Goal: Transaction & Acquisition: Purchase product/service

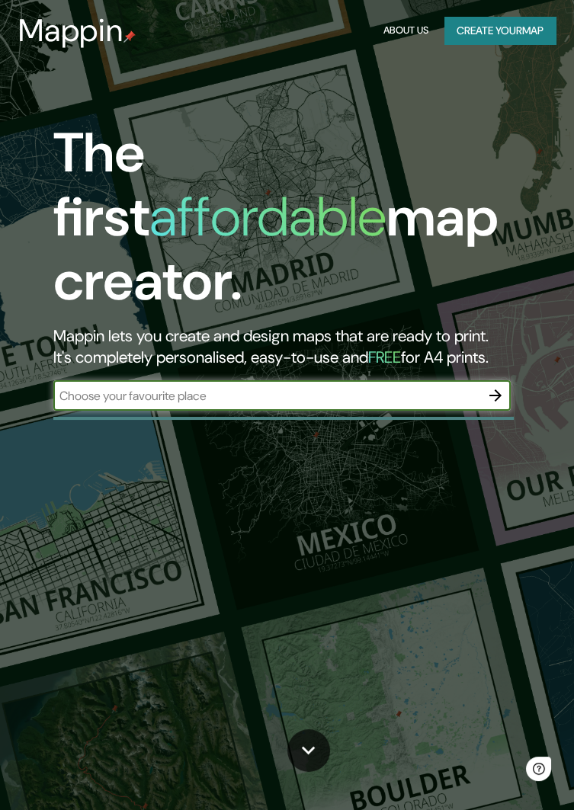
click at [496, 389] on icon "button" at bounding box center [495, 395] width 12 height 12
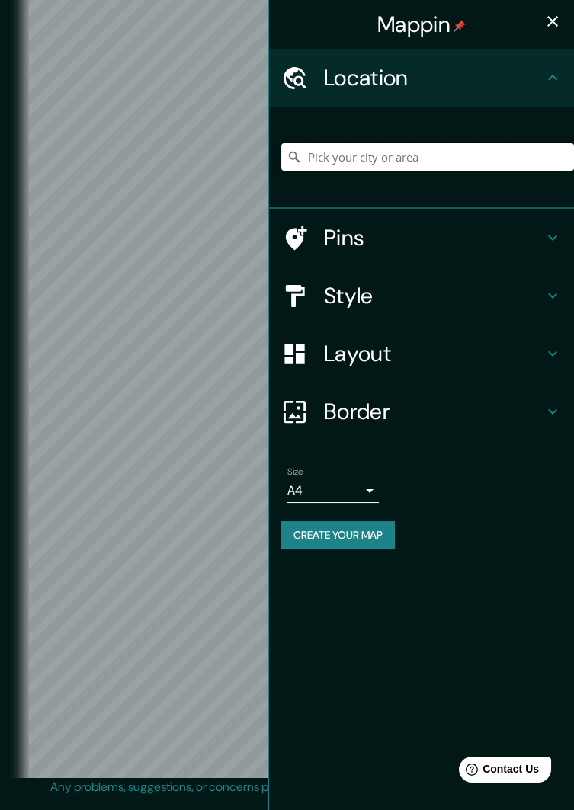
click at [418, 161] on input "Pick your city or area" at bounding box center [427, 156] width 293 height 27
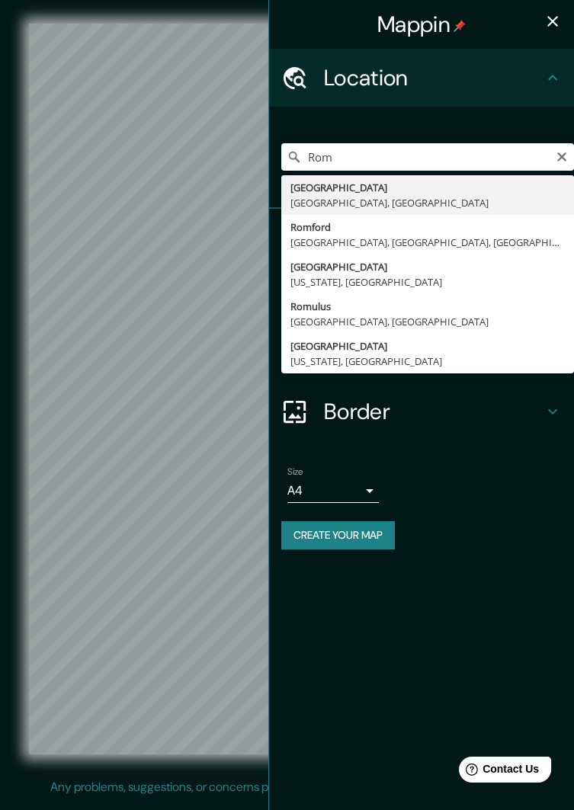
type input "[GEOGRAPHIC_DATA], [GEOGRAPHIC_DATA], [GEOGRAPHIC_DATA]"
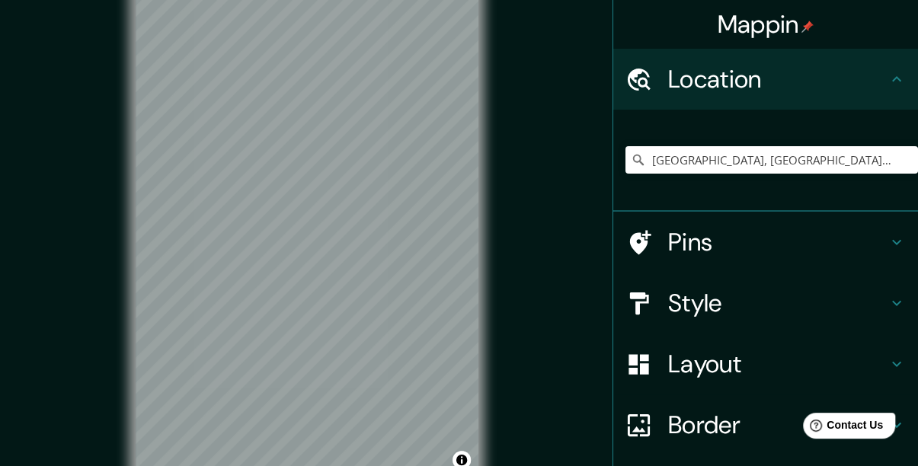
click at [573, 302] on h4 "Style" at bounding box center [777, 303] width 219 height 30
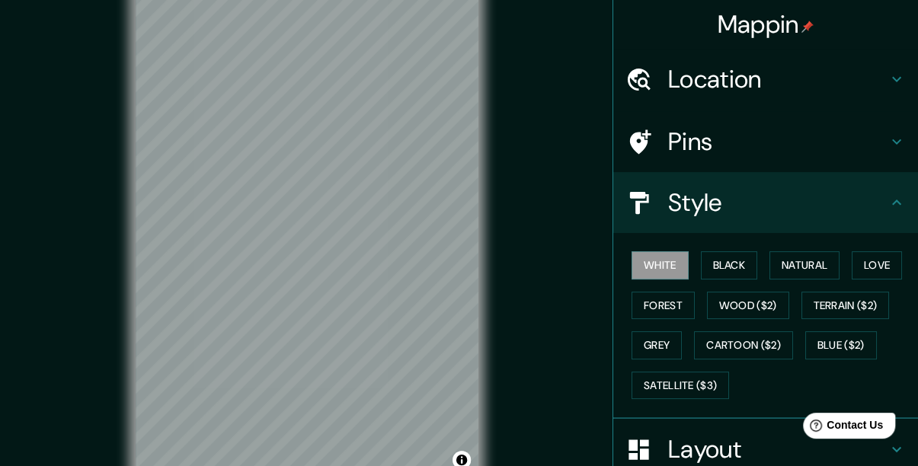
click at [573, 260] on button "Black" at bounding box center [729, 265] width 57 height 28
click at [573, 276] on button "Natural" at bounding box center [804, 265] width 70 height 28
click at [573, 270] on button "Love" at bounding box center [877, 265] width 50 height 28
click at [573, 315] on button "Forest" at bounding box center [662, 306] width 63 height 28
